Goal: Task Accomplishment & Management: Complete application form

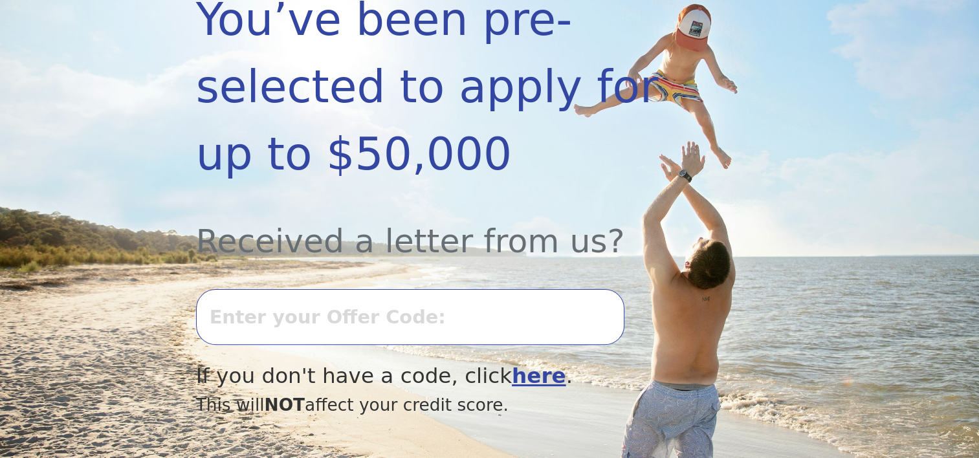
scroll to position [323, 0]
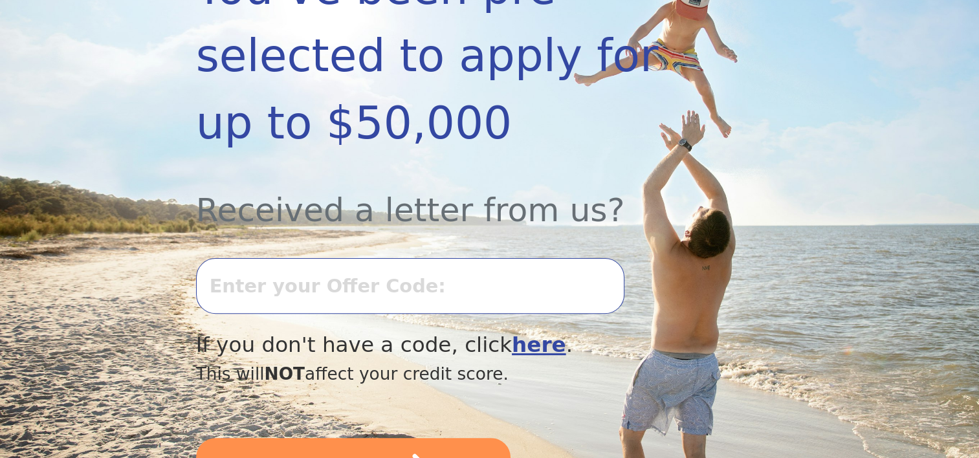
click at [339, 258] on input "text" at bounding box center [410, 286] width 428 height 56
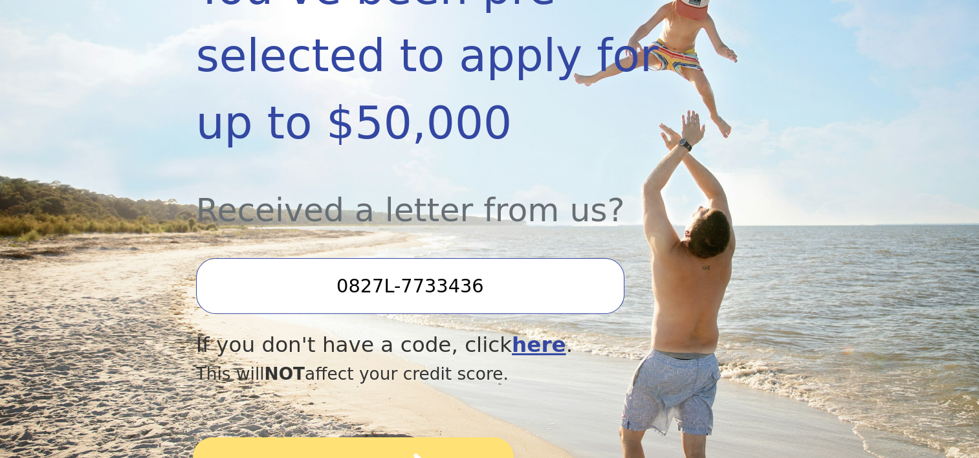
type input "0827L-7733436"
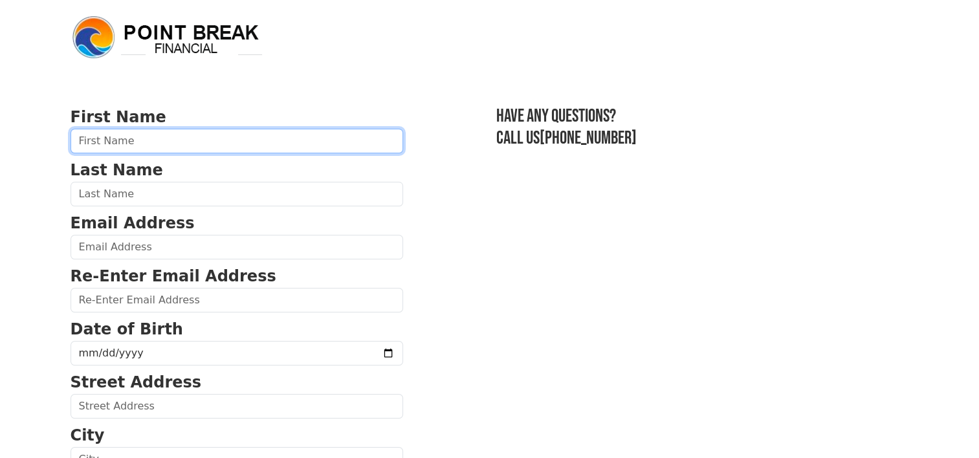
click at [218, 147] on input "text" at bounding box center [237, 141] width 333 height 25
type input "[PERSON_NAME]"
type input "Smith"
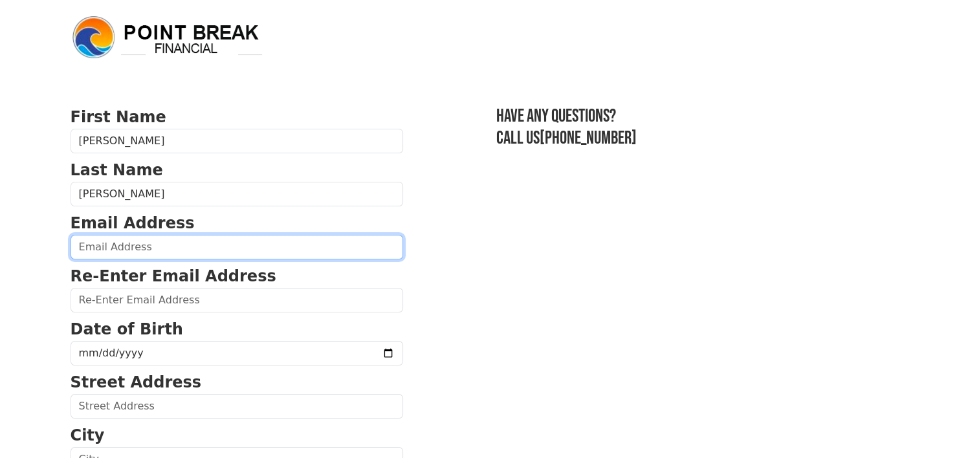
type input "jgsmith694@gmail.com"
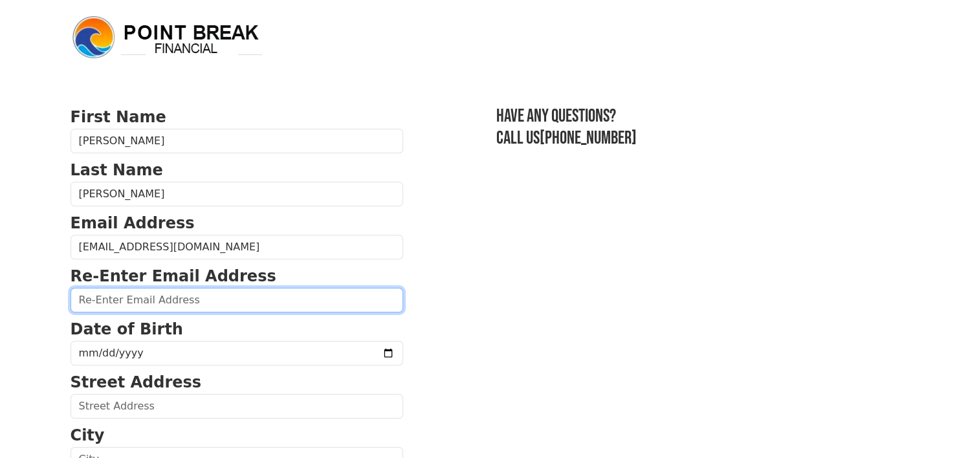
type input "jgsmith694@gmail.com"
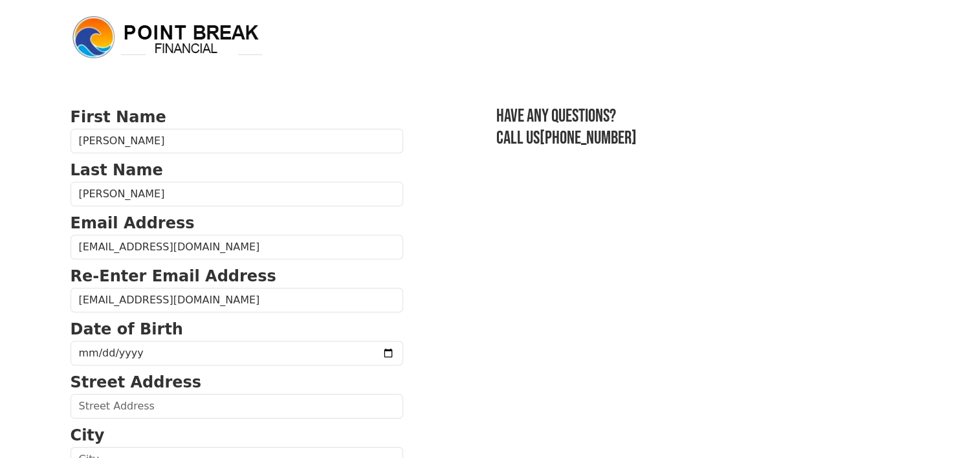
type input "29607"
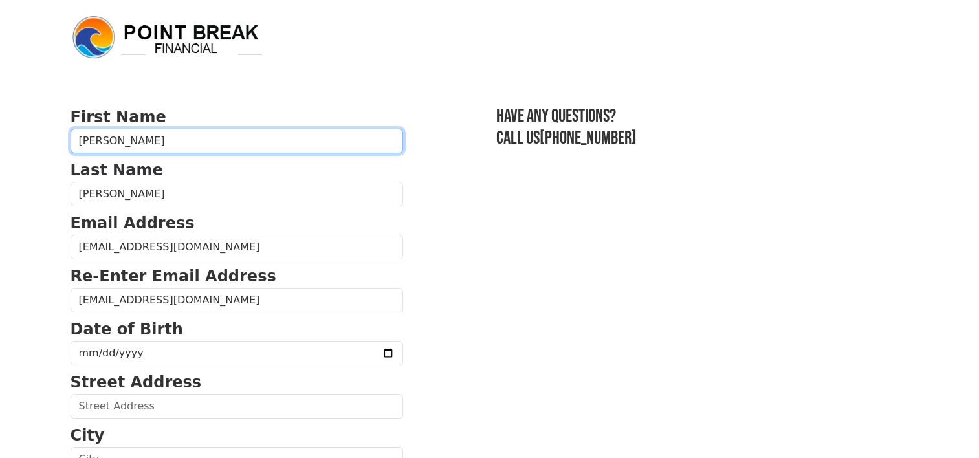
type input "(630) 747-7764"
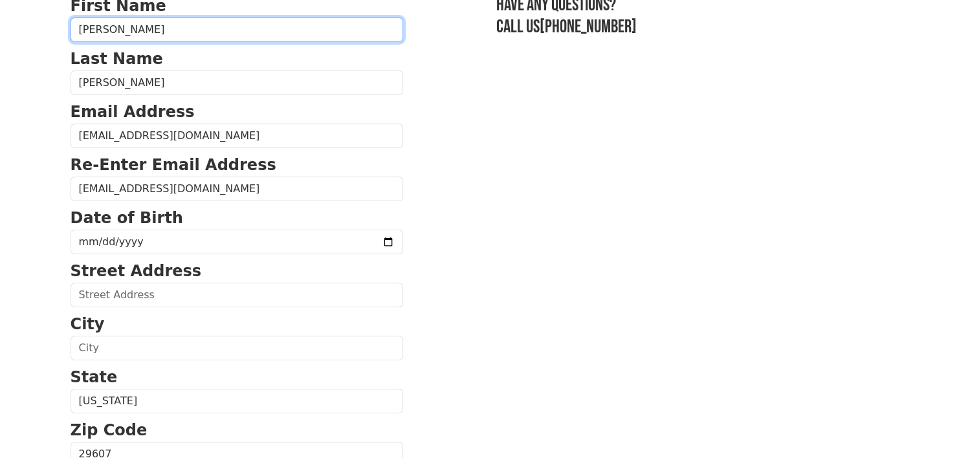
scroll to position [104, 0]
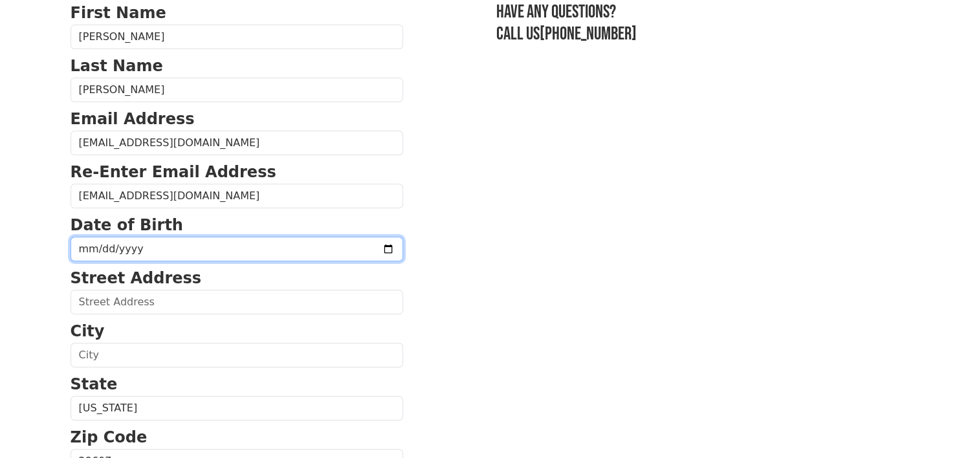
click at [230, 253] on input "date" at bounding box center [237, 249] width 333 height 25
type input "1956-08-11"
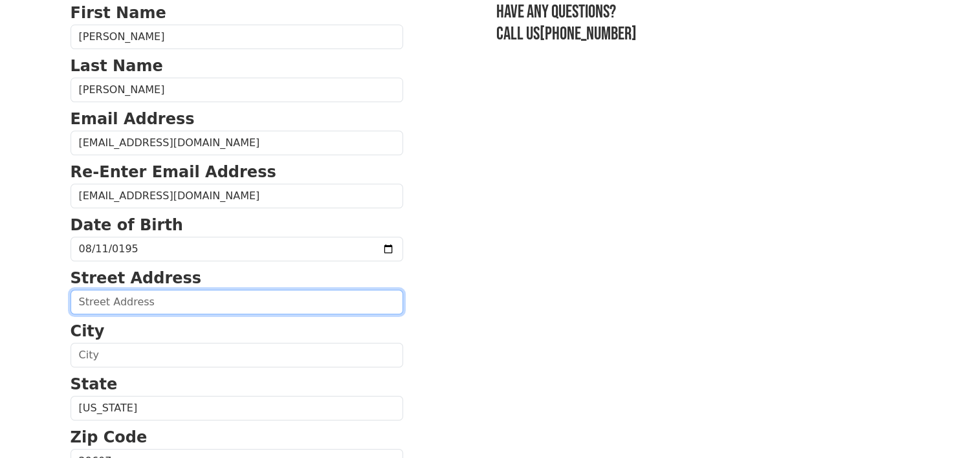
click at [138, 301] on input "text" at bounding box center [237, 302] width 333 height 25
type input "212 Chinook Drive"
type input "Greenville"
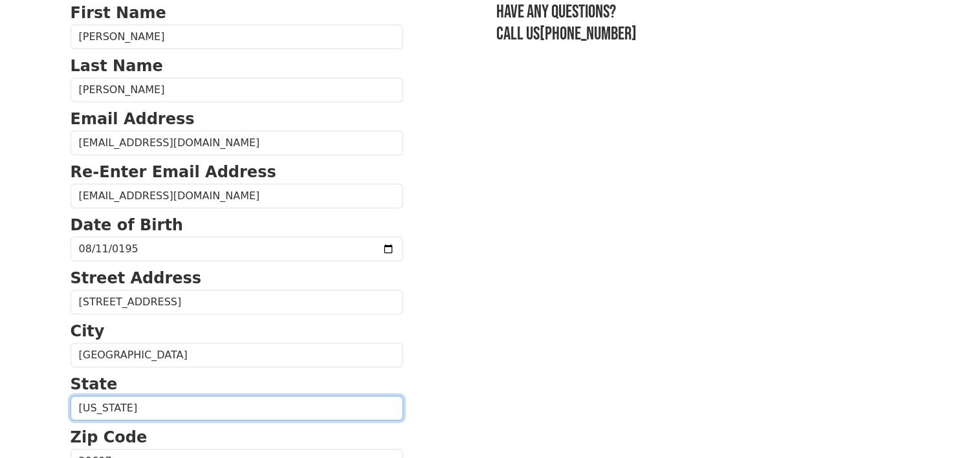
select select "SC"
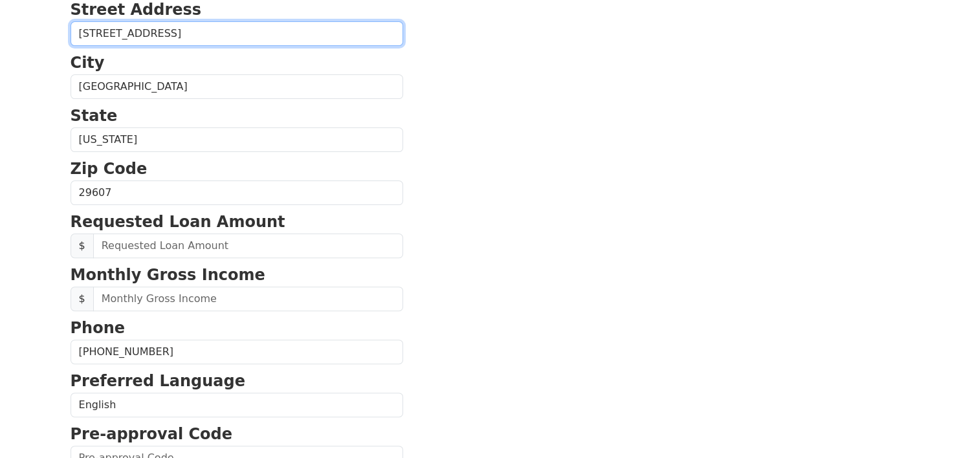
scroll to position [428, 0]
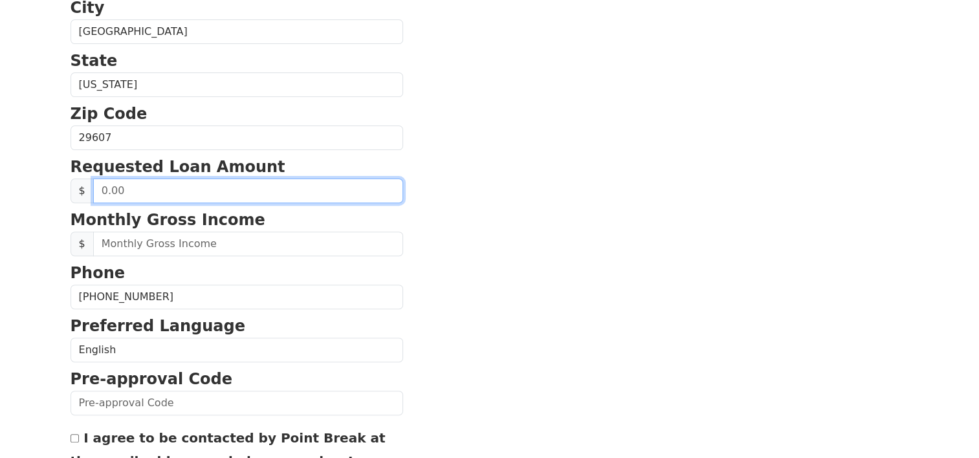
click at [126, 190] on input "text" at bounding box center [248, 191] width 310 height 25
type input "30,000.00"
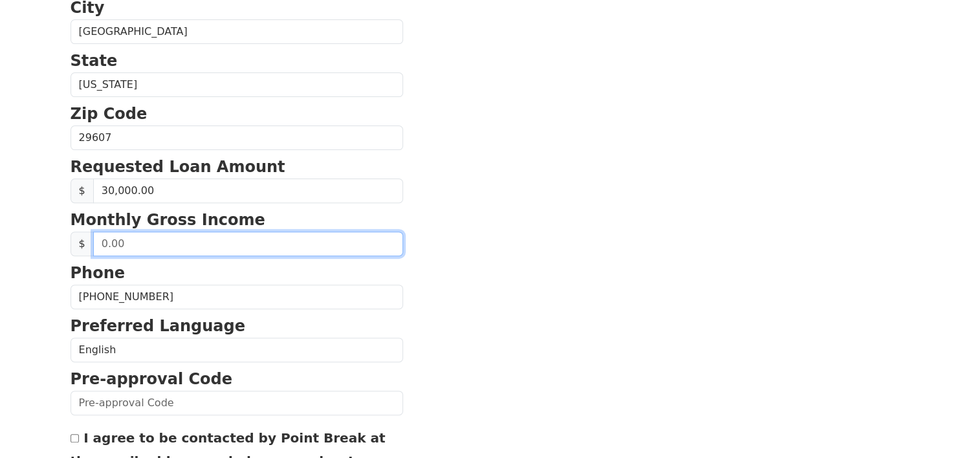
click at [173, 246] on input "text" at bounding box center [248, 244] width 310 height 25
type input "11,824.00"
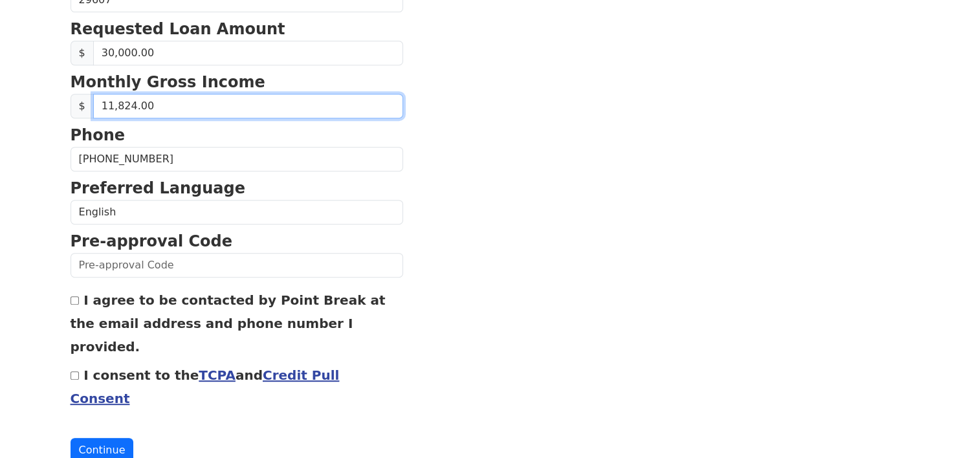
scroll to position [567, 0]
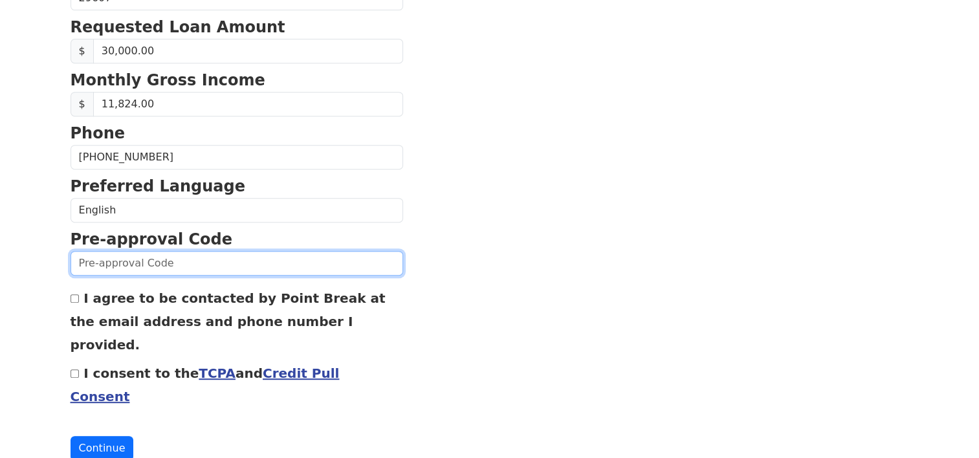
click at [185, 261] on input "text" at bounding box center [237, 263] width 333 height 25
type input "0827L-7733436"
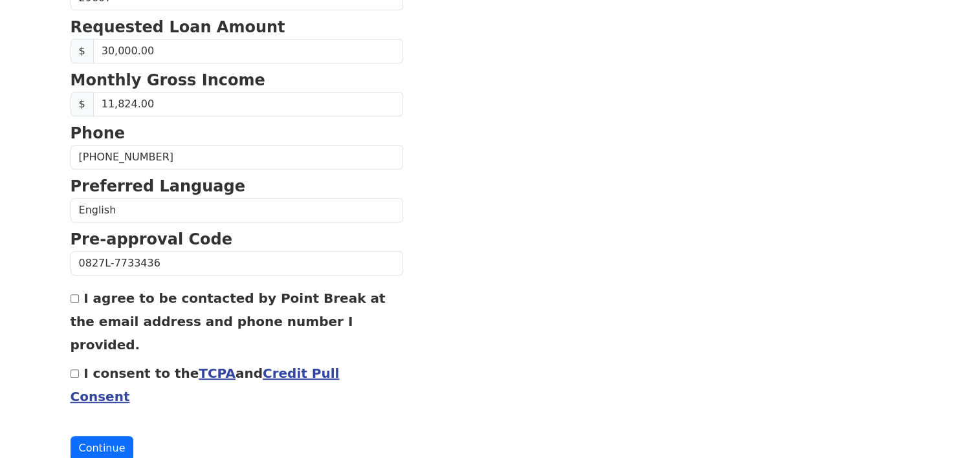
click at [76, 295] on input "I agree to be contacted by Point Break at the email address and phone number I …" at bounding box center [75, 298] width 8 height 8
checkbox input "true"
click at [74, 369] on input "I consent to the TCPA and Credit Pull Consent" at bounding box center [75, 373] width 8 height 8
checkbox input "true"
click at [100, 436] on button "Continue" at bounding box center [102, 448] width 63 height 25
